Goal: Task Accomplishment & Management: Manage account settings

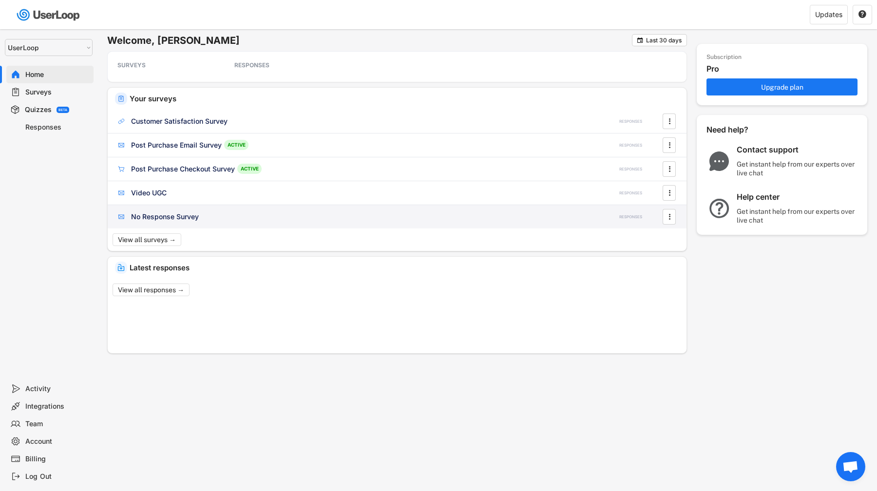
select select ""1348695171700984260__LOOKUP__1654705041975x127494467392634880""
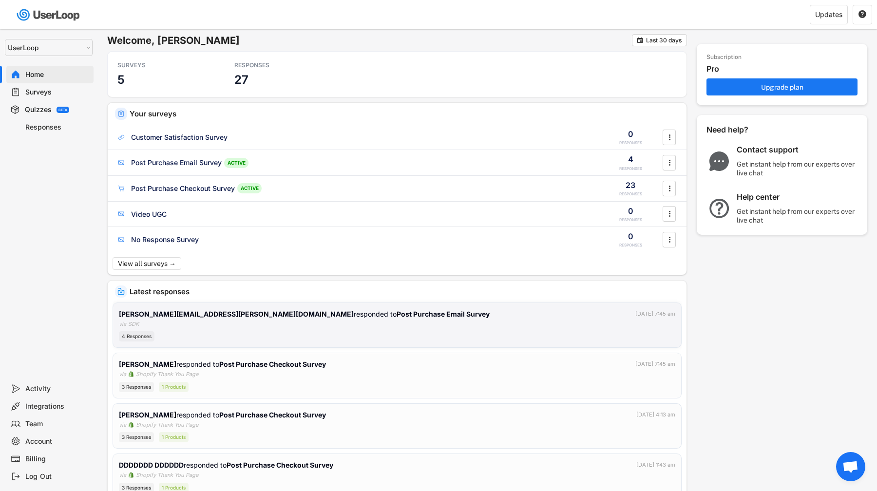
click at [421, 328] on div "[PERSON_NAME][EMAIL_ADDRESS][PERSON_NAME][DOMAIN_NAME] responded to Post Purcha…" at bounding box center [397, 325] width 556 height 33
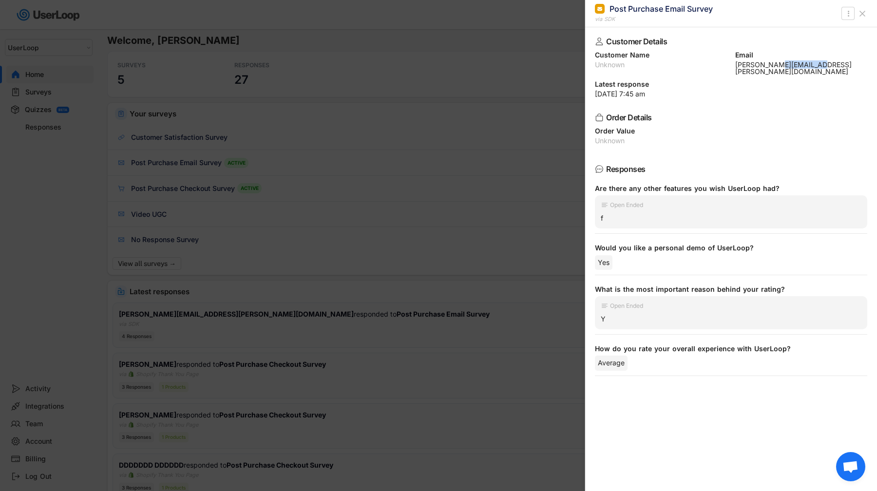
drag, startPoint x: 773, startPoint y: 67, endPoint x: 819, endPoint y: 67, distance: 45.3
click at [819, 67] on div "[PERSON_NAME][EMAIL_ADDRESS][PERSON_NAME][DOMAIN_NAME]" at bounding box center [801, 68] width 133 height 14
copy div "[DOMAIN_NAME]"
click at [533, 145] on div at bounding box center [438, 245] width 877 height 491
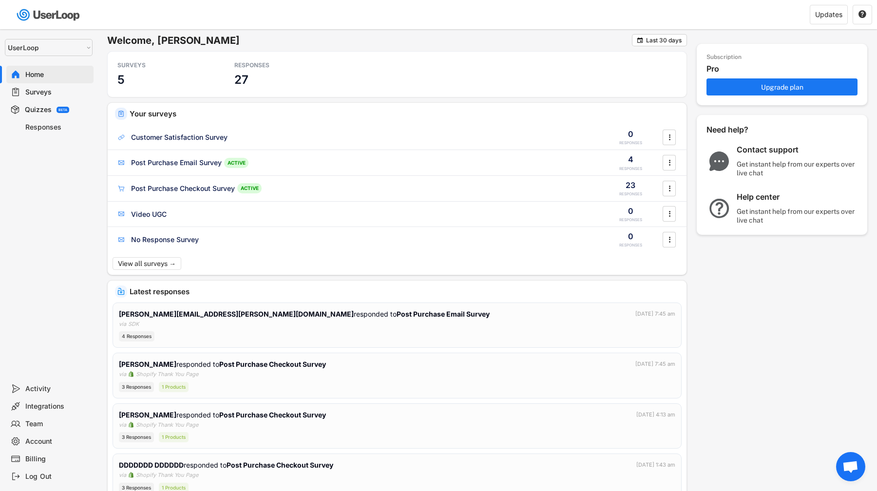
click at [60, 93] on div "Surveys" at bounding box center [57, 92] width 64 height 9
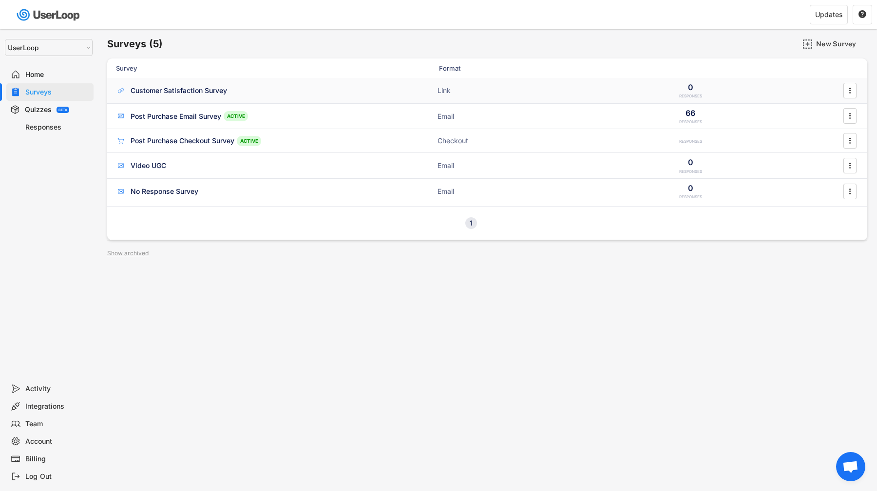
click at [193, 91] on div "Customer Satisfaction Survey" at bounding box center [179, 91] width 96 height 10
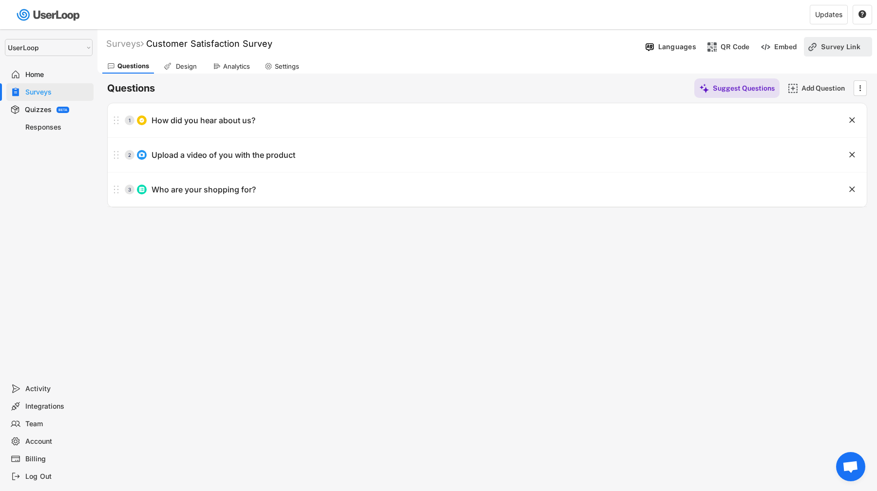
click at [839, 39] on div "Survey Link" at bounding box center [845, 46] width 49 height 19
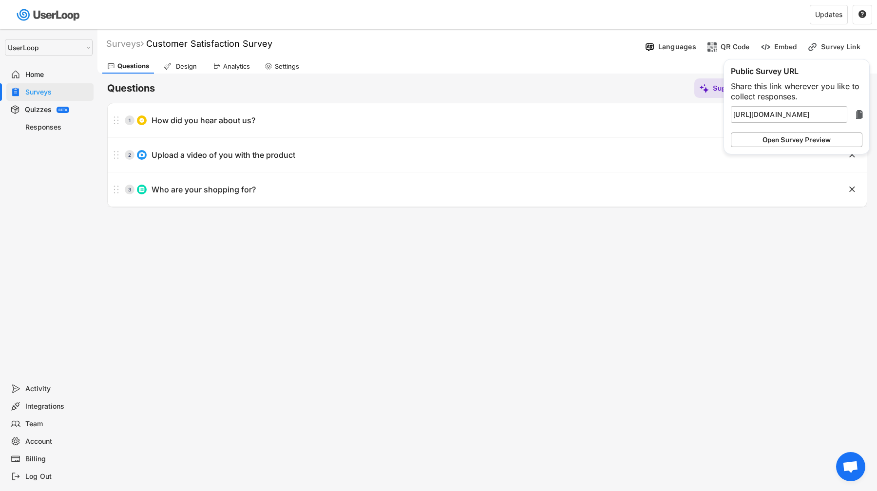
click at [793, 139] on button "Open Survey Preview" at bounding box center [797, 140] width 132 height 15
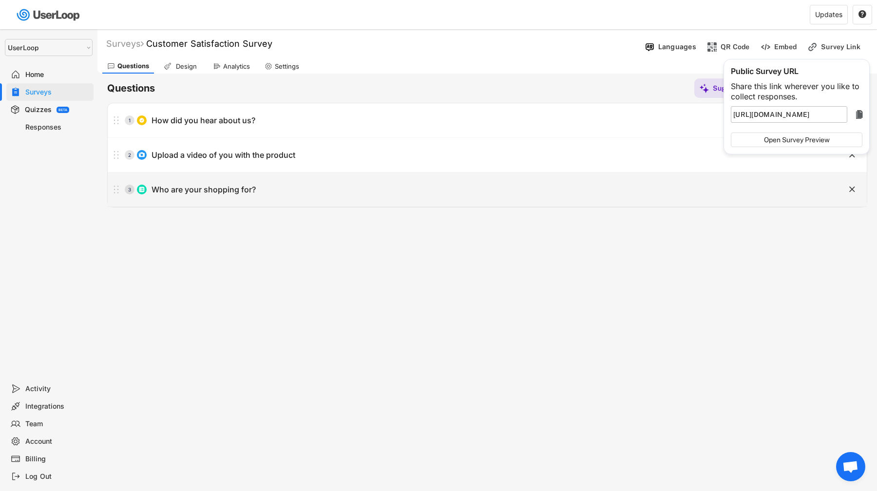
click at [431, 205] on div "3 Who are your shopping for? " at bounding box center [487, 189] width 759 height 34
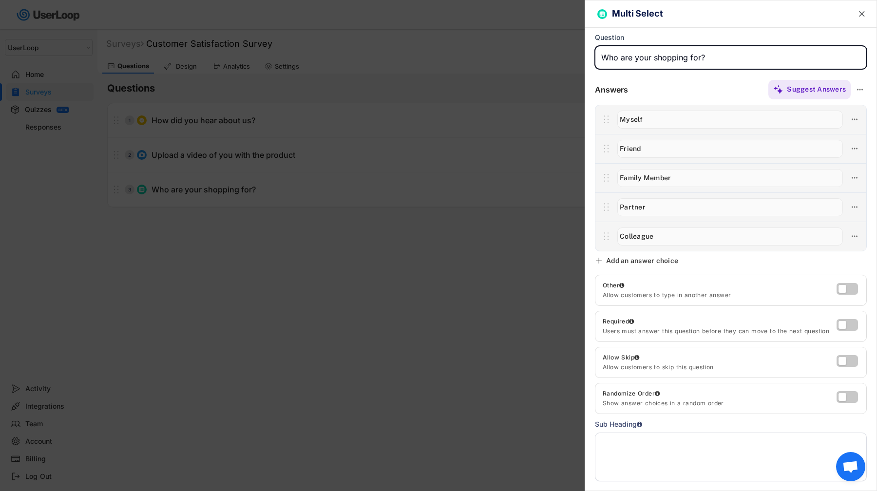
click at [262, 46] on div at bounding box center [438, 245] width 877 height 491
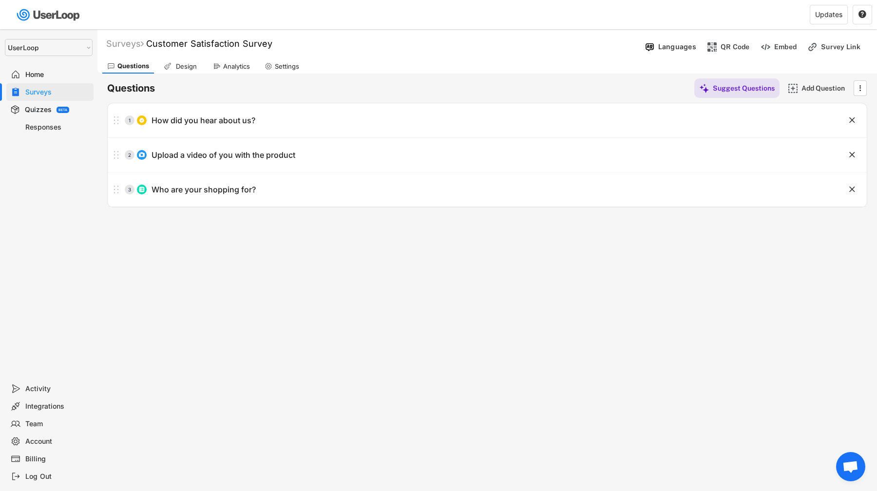
click at [58, 89] on div "Surveys" at bounding box center [57, 92] width 64 height 9
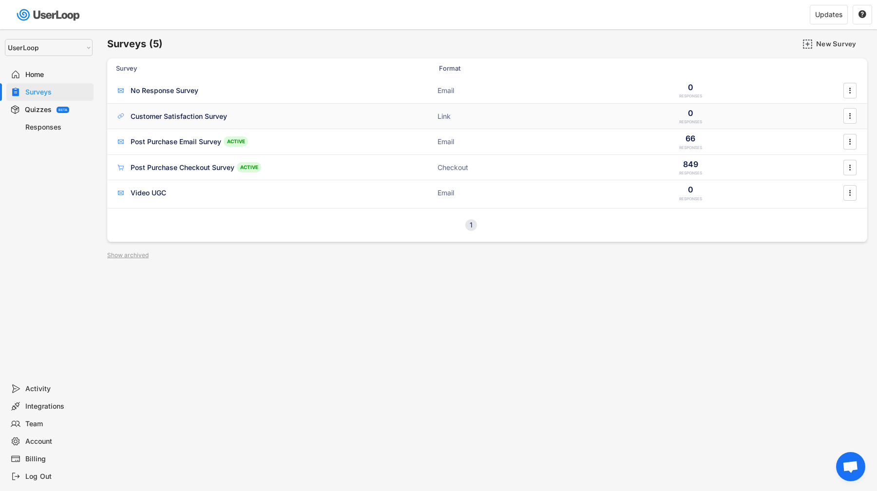
click at [193, 123] on div "Customer Satisfaction Survey ACTIVE Link 0 RESPONSES " at bounding box center [487, 116] width 760 height 25
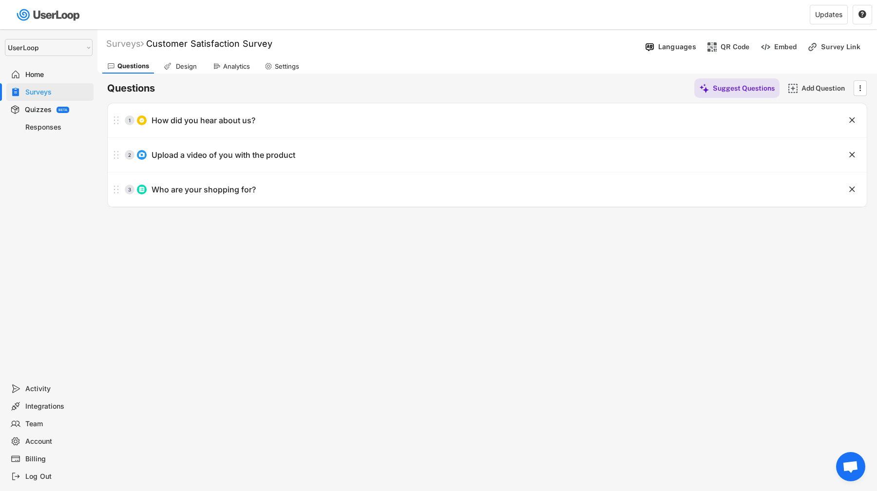
click at [57, 88] on div "Surveys" at bounding box center [57, 92] width 64 height 9
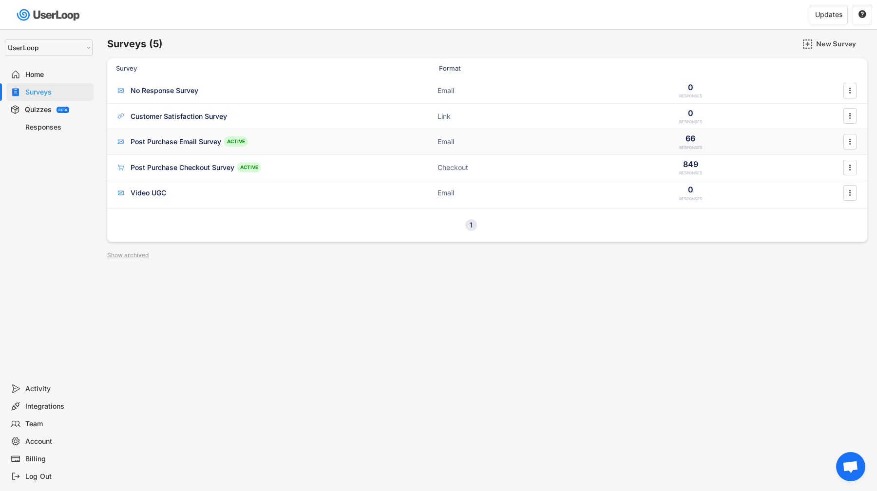
click at [173, 149] on div "Post Purchase Email Survey ACTIVE Email 66 RESPONSES " at bounding box center [487, 141] width 760 height 25
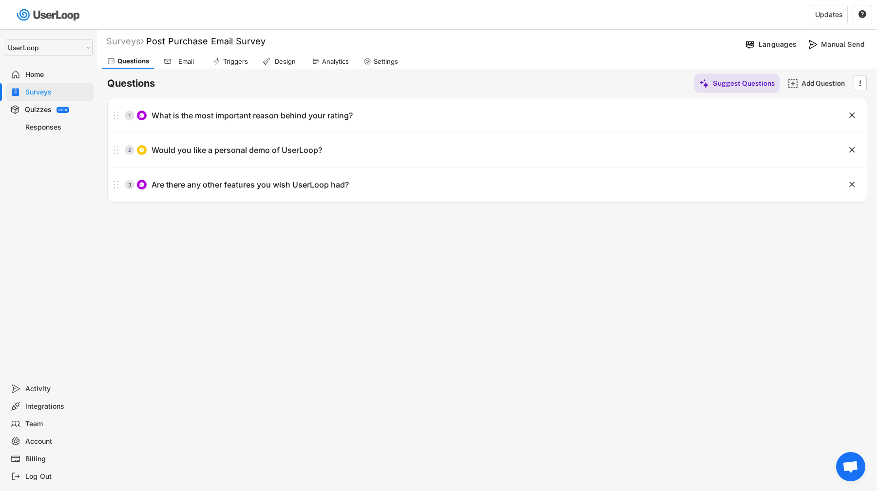
click at [178, 64] on div "Email" at bounding box center [186, 61] width 24 height 8
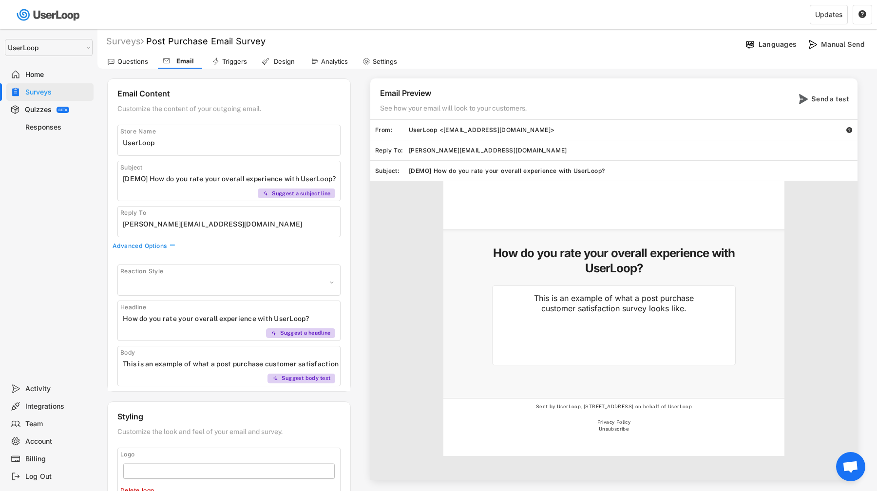
select select ""1348695171700984260__LOOKUP__1606924968564x136760057950109700""
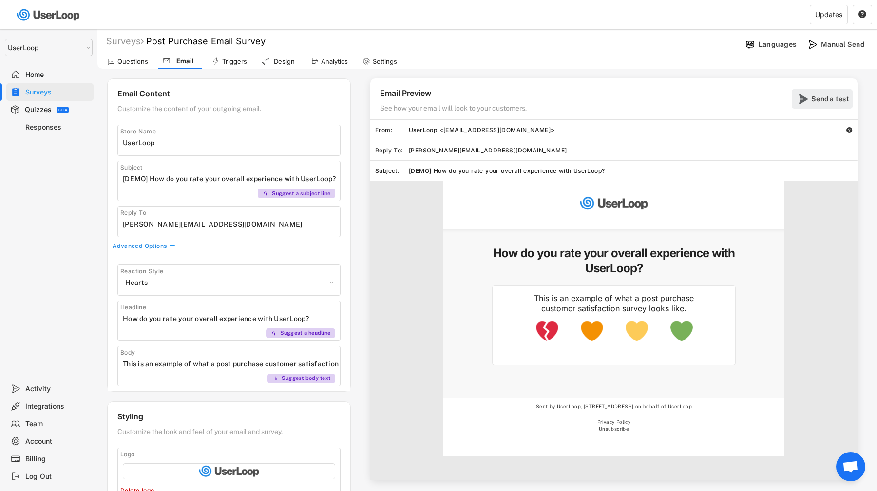
click at [823, 99] on div "Send a test" at bounding box center [830, 99] width 39 height 9
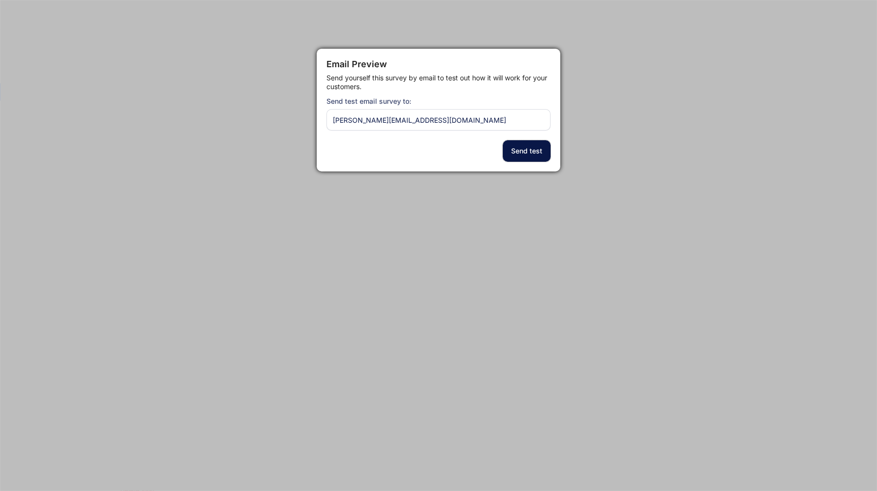
click at [531, 148] on button "Send test" at bounding box center [527, 150] width 48 height 21
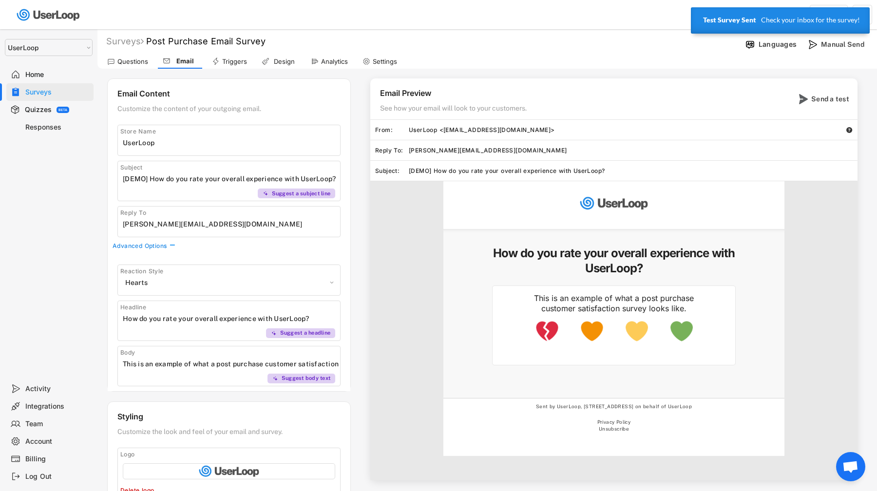
click at [56, 92] on div "Surveys" at bounding box center [57, 92] width 64 height 9
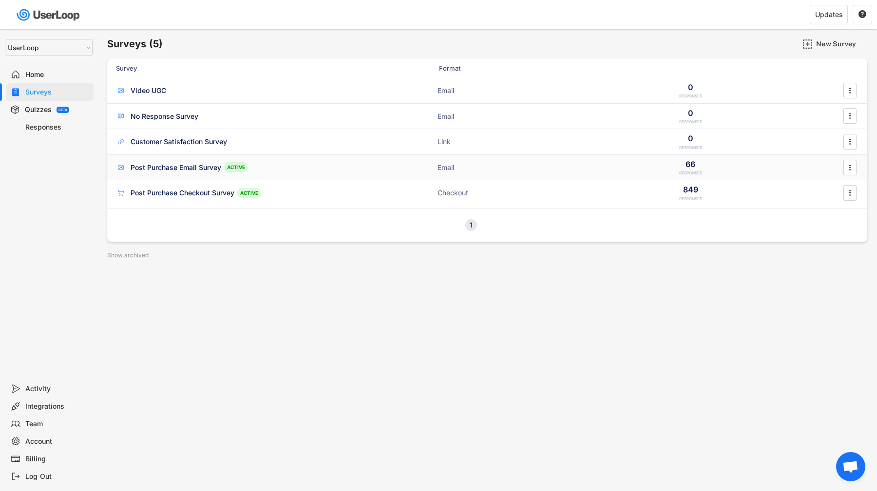
click at [165, 171] on div "Post Purchase Email Survey" at bounding box center [176, 168] width 91 height 10
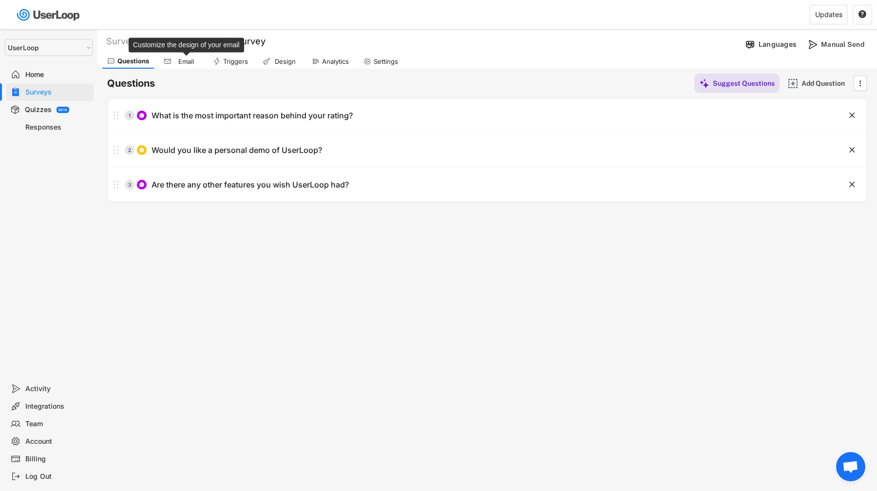
click at [184, 60] on div "Email" at bounding box center [186, 61] width 24 height 8
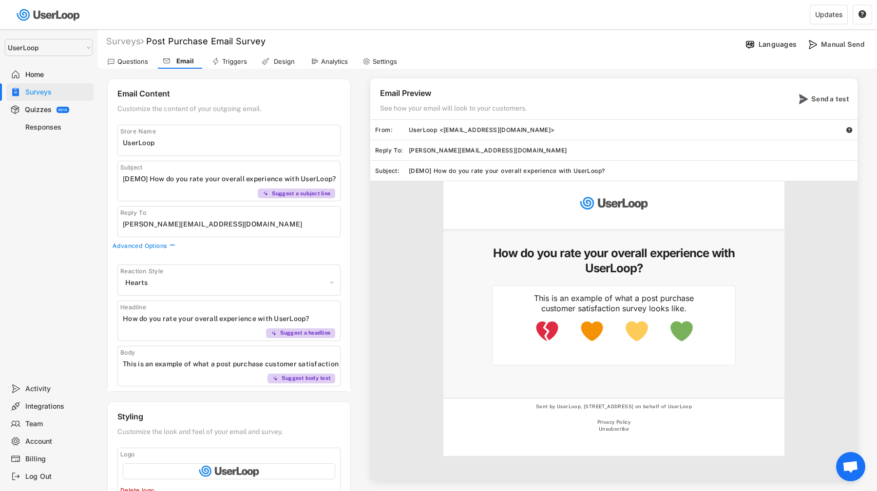
click at [273, 64] on div "Design" at bounding box center [284, 61] width 24 height 8
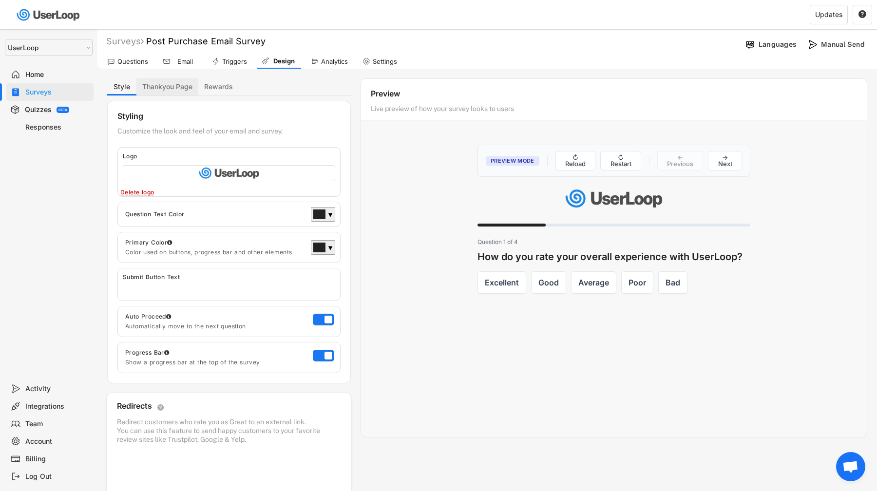
click at [179, 89] on button "Thankyou Page" at bounding box center [167, 86] width 62 height 17
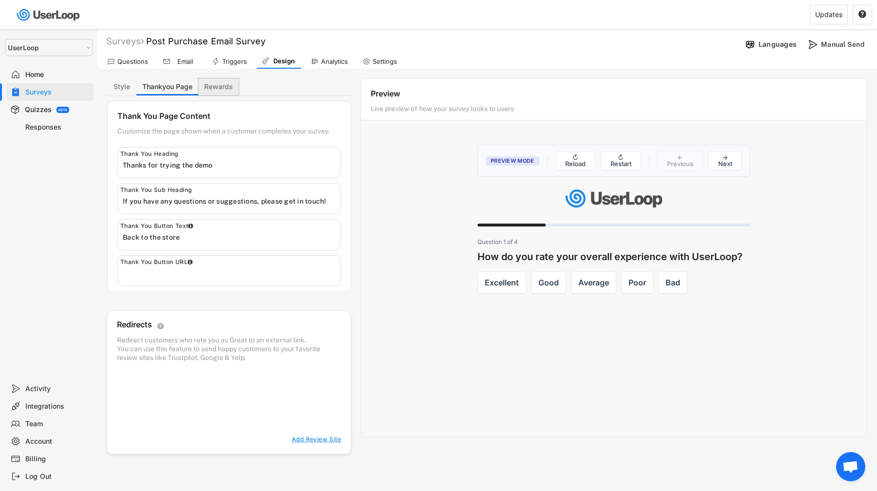
click at [212, 88] on button "Rewards" at bounding box center [218, 86] width 40 height 17
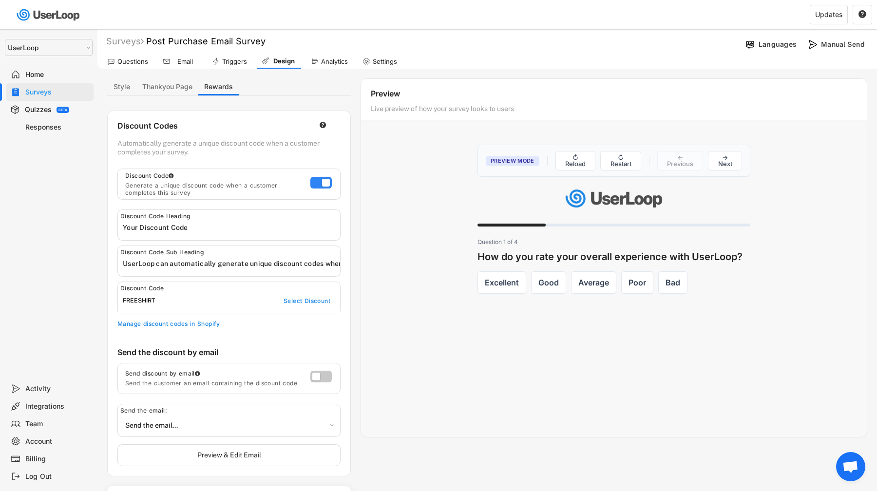
click at [322, 182] on label at bounding box center [318, 180] width 21 height 12
click at [0, 0] on input "checkbox" at bounding box center [0, 0] width 0 height 0
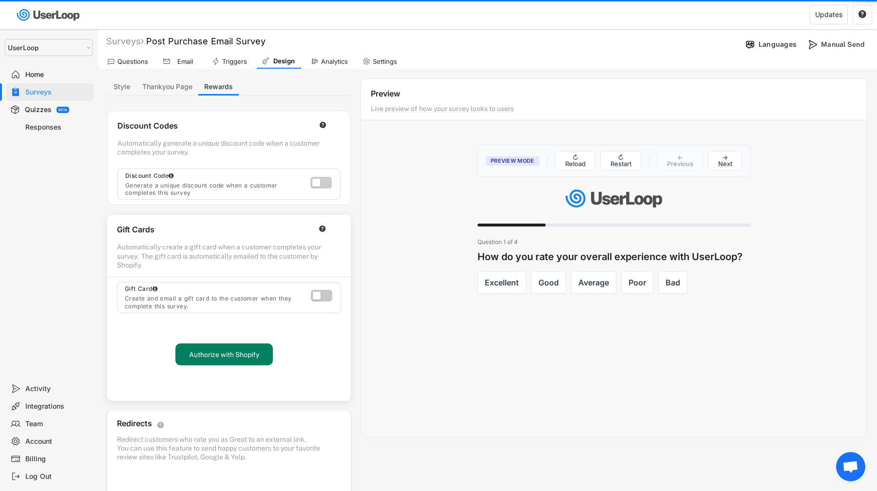
click at [322, 182] on label at bounding box center [318, 180] width 21 height 12
click at [0, 0] on input "checkbox" at bounding box center [0, 0] width 0 height 0
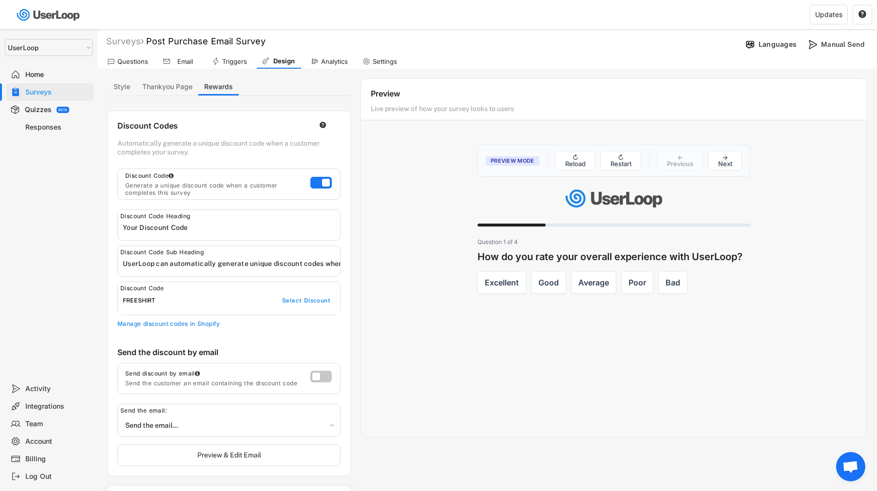
click at [304, 302] on div "Select Discount" at bounding box center [306, 301] width 48 height 8
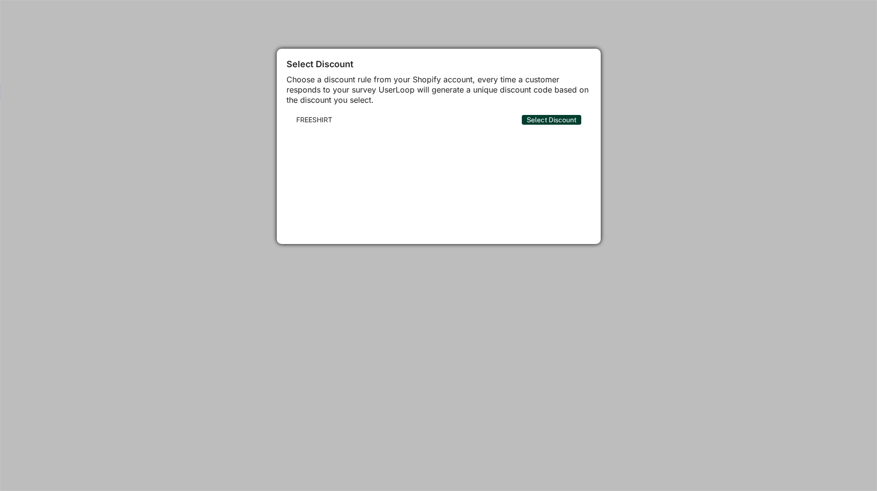
click at [547, 122] on button "Select Discount" at bounding box center [551, 120] width 59 height 10
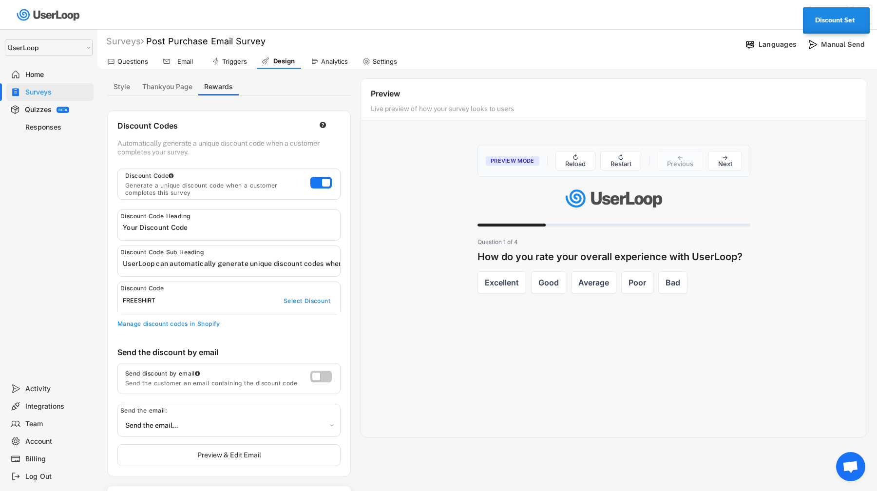
click at [506, 366] on div "Preview Mode ↻ Reload ↻ Restart ← Previous → Next Question 1 of 4 How do you ra…" at bounding box center [614, 281] width 506 height 292
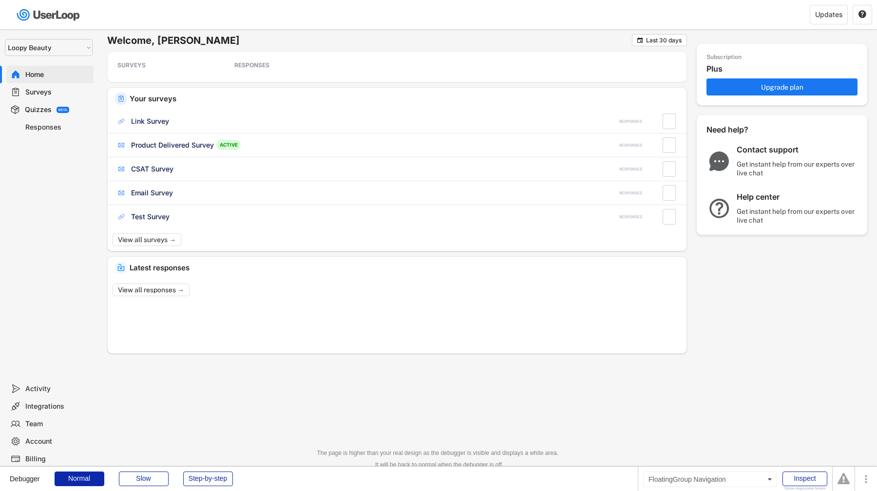
select select ""1348695171700984260__LOOKUP__1621425969652x687239840058835000""
